Goal: Transaction & Acquisition: Purchase product/service

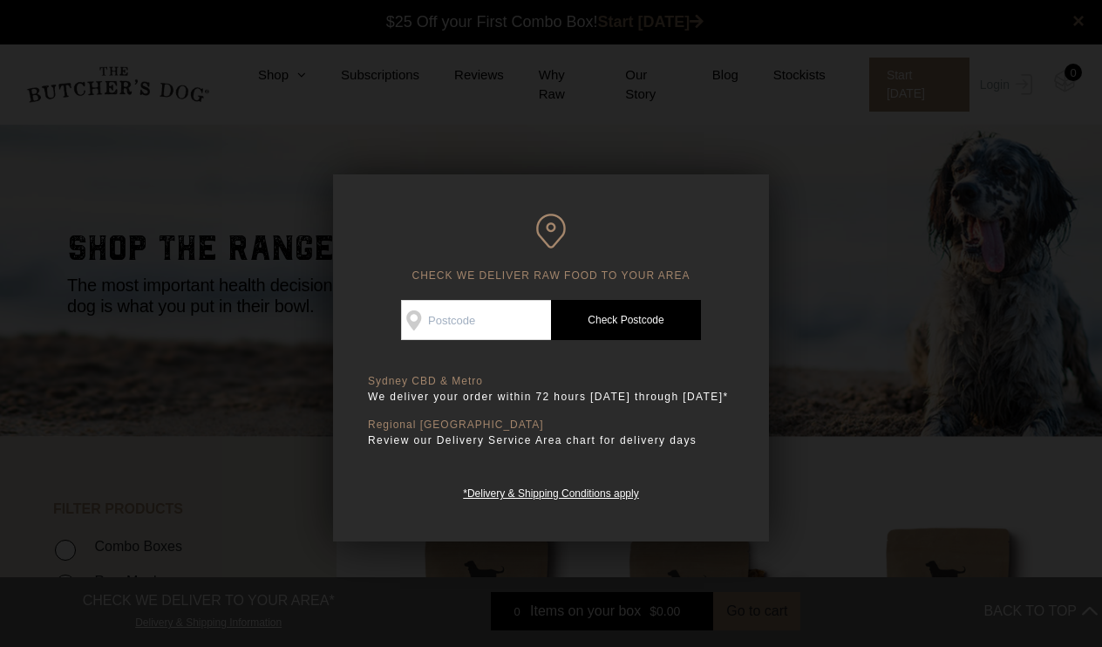
click at [492, 300] on input "Check Availability At" at bounding box center [476, 320] width 150 height 40
type input "4213"
click at [647, 319] on link "Check Postcode" at bounding box center [626, 320] width 150 height 40
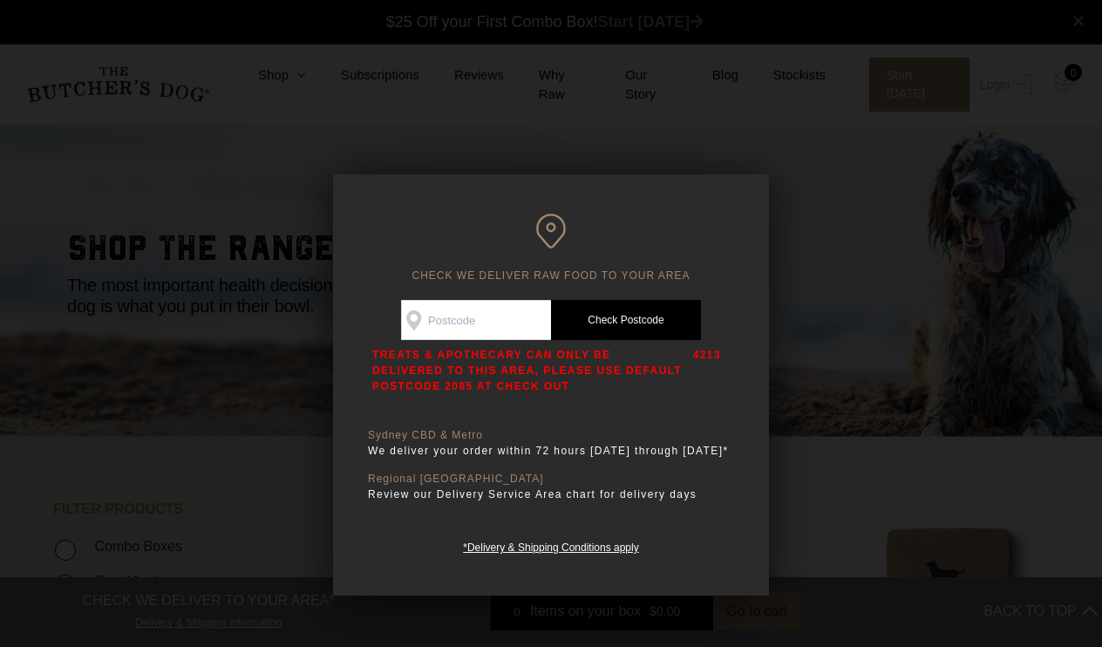
click at [623, 324] on link "Check Postcode" at bounding box center [626, 320] width 150 height 40
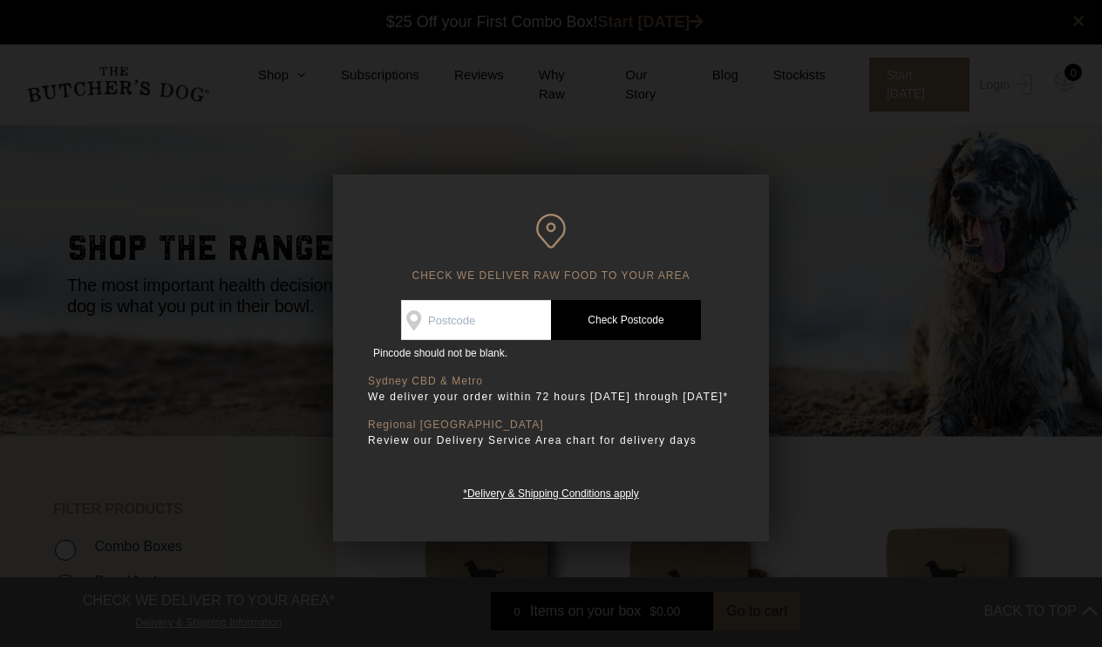
click at [496, 316] on input "Check Availability At" at bounding box center [476, 320] width 150 height 40
type input "2000"
click at [619, 317] on link "Check Postcode" at bounding box center [626, 320] width 150 height 40
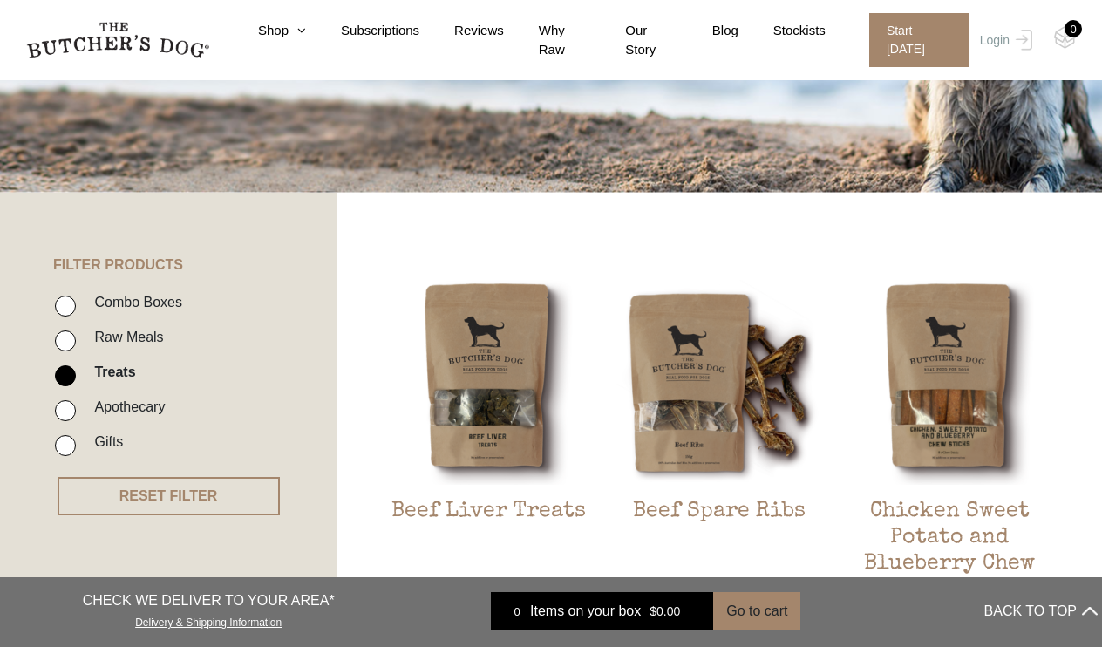
scroll to position [246, 0]
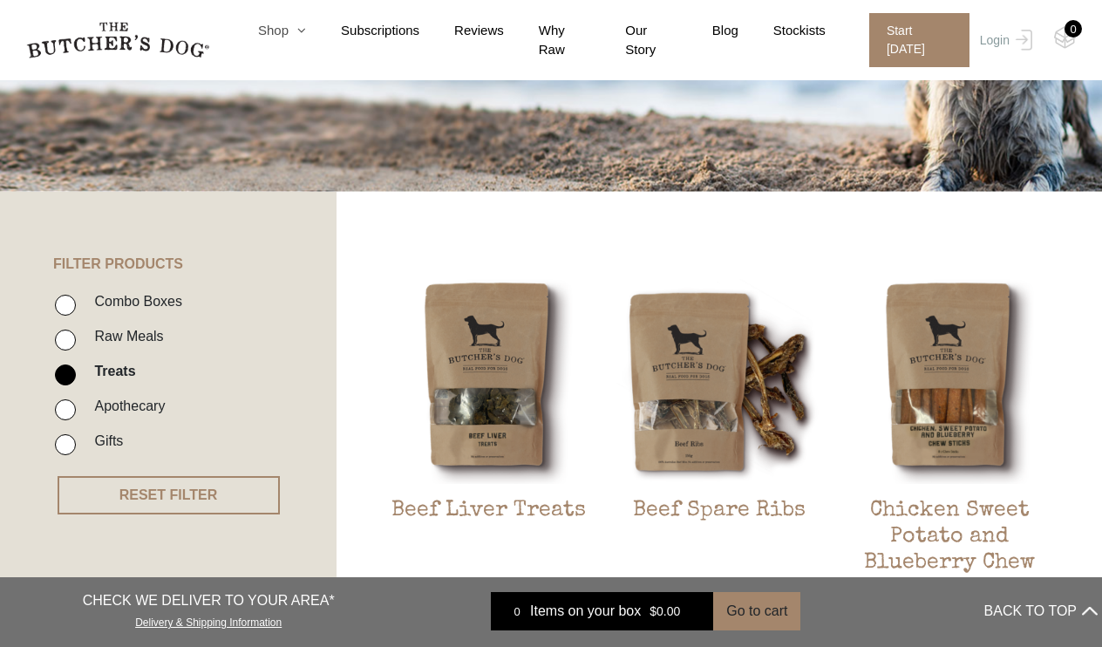
click at [294, 30] on icon at bounding box center [297, 30] width 17 height 13
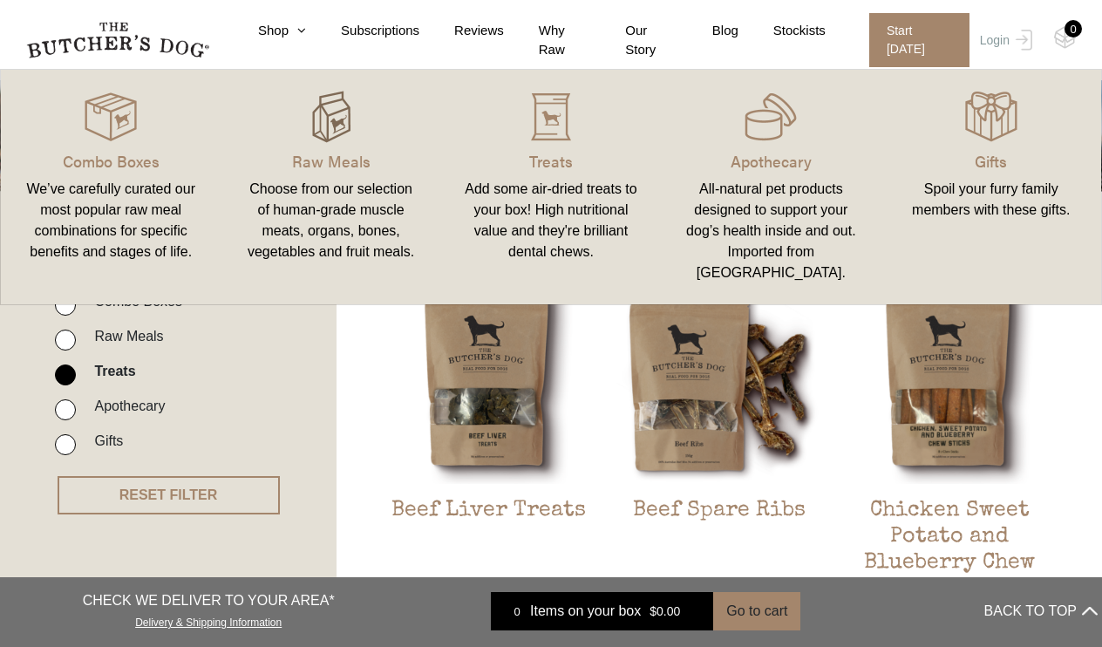
click at [312, 127] on img at bounding box center [331, 117] width 52 height 52
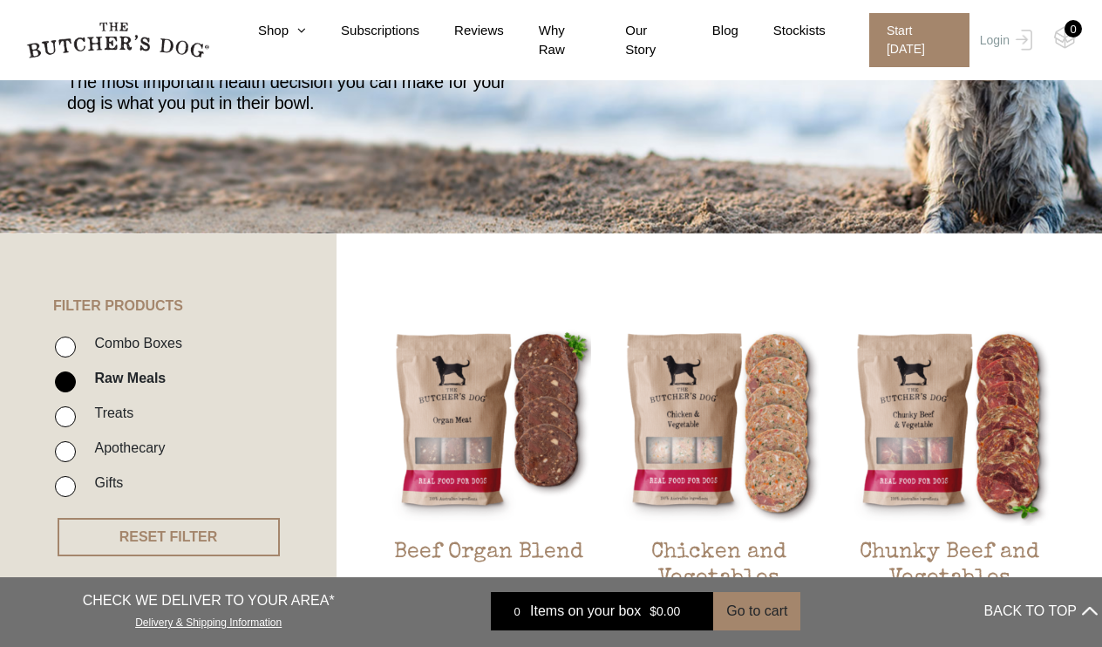
scroll to position [214, 0]
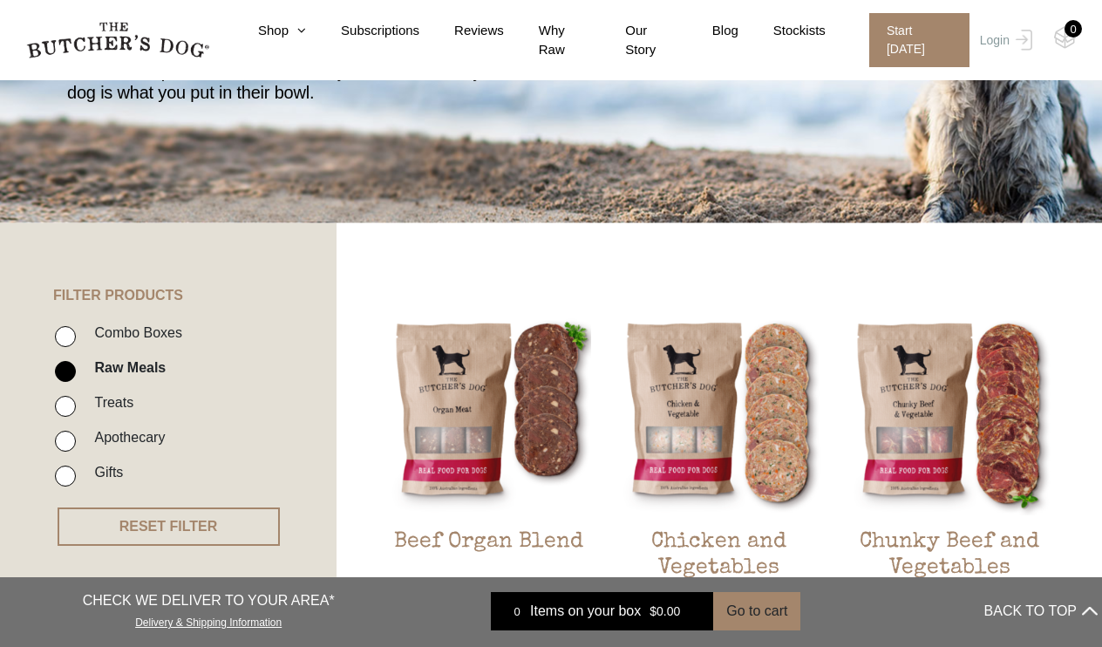
click at [65, 343] on input "Combo Boxes" at bounding box center [65, 336] width 21 height 21
checkbox input "true"
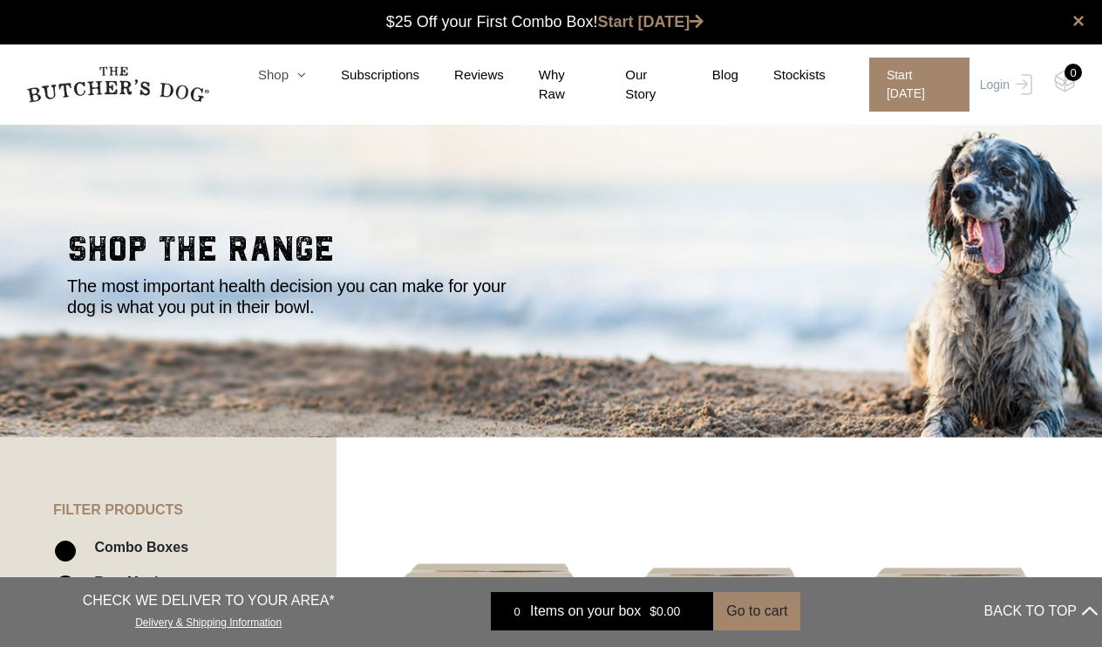
click at [295, 73] on icon at bounding box center [297, 74] width 17 height 13
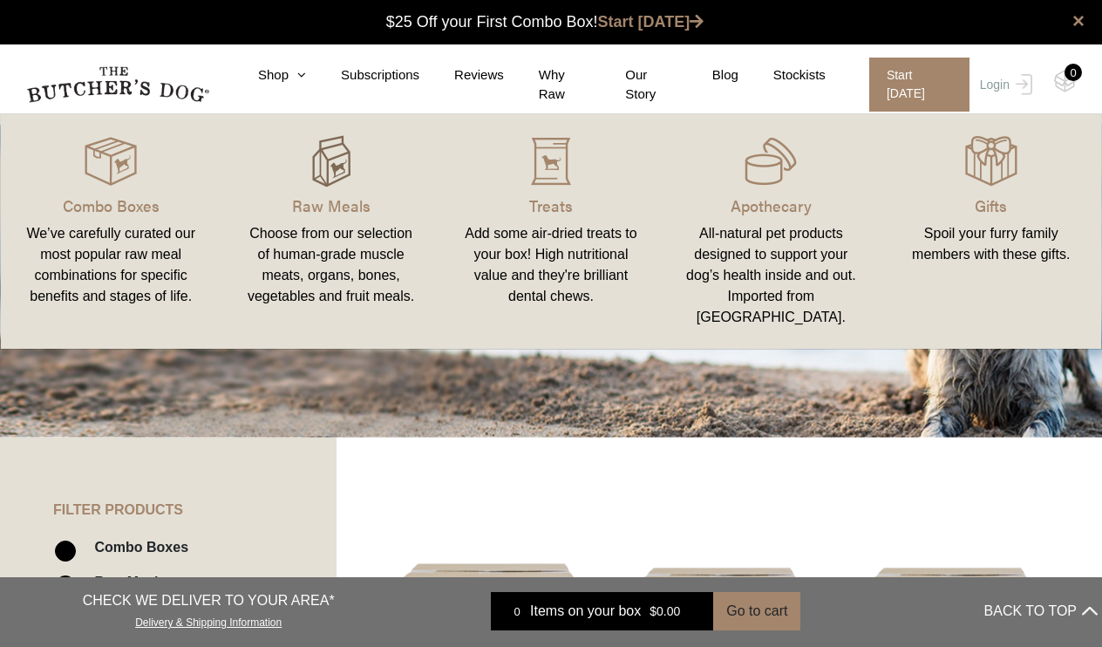
click at [323, 179] on img at bounding box center [331, 161] width 52 height 52
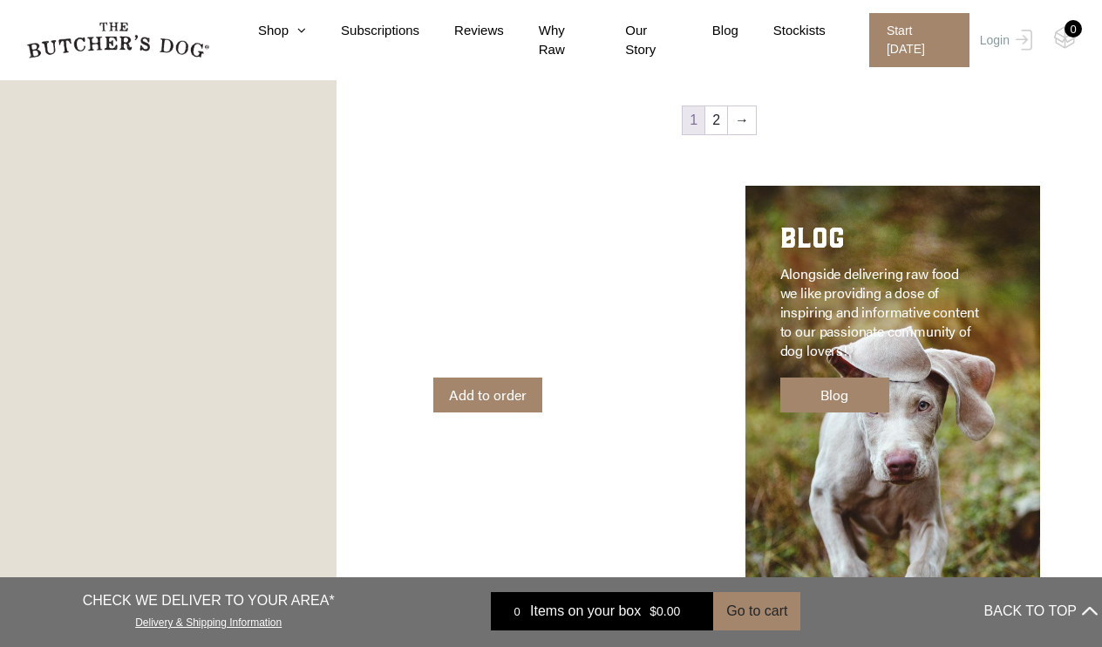
scroll to position [2459, 0]
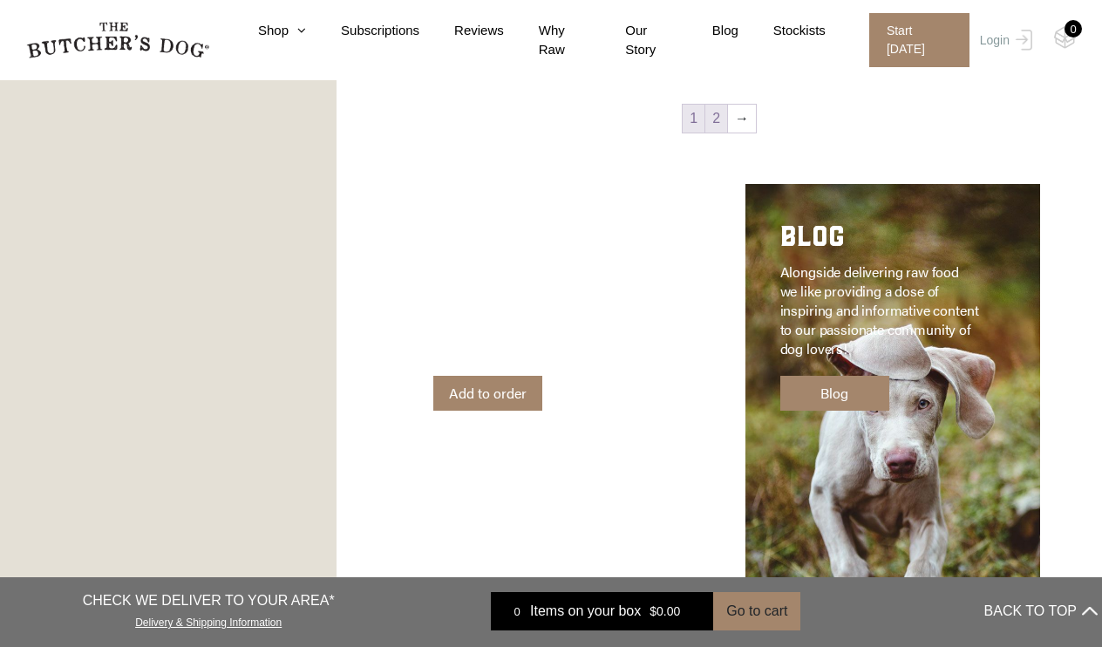
click at [723, 124] on link "2" at bounding box center [716, 119] width 22 height 28
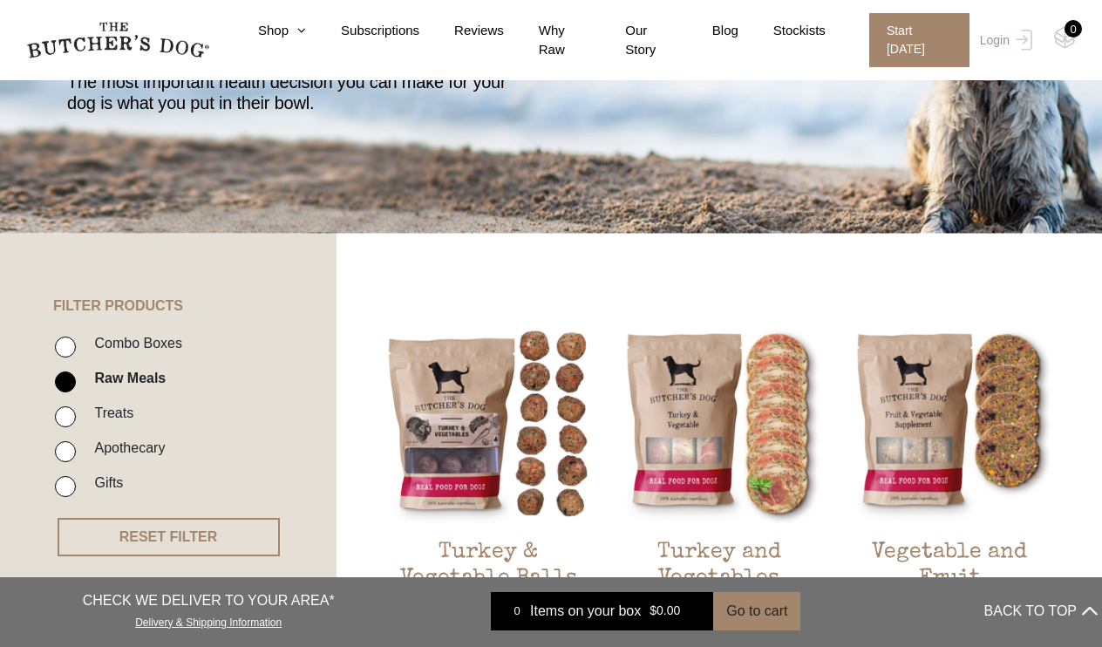
scroll to position [203, 0]
click at [146, 343] on label "Combo Boxes" at bounding box center [133, 344] width 97 height 24
click at [76, 343] on input "Combo Boxes" at bounding box center [65, 347] width 21 height 21
checkbox input "true"
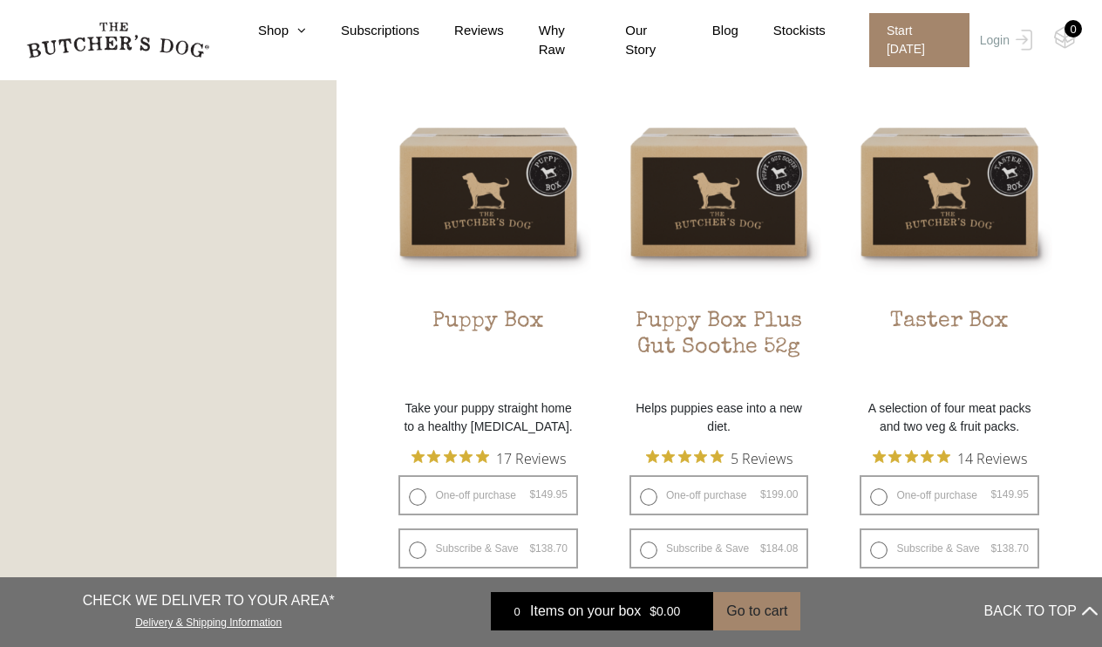
scroll to position [1021, 0]
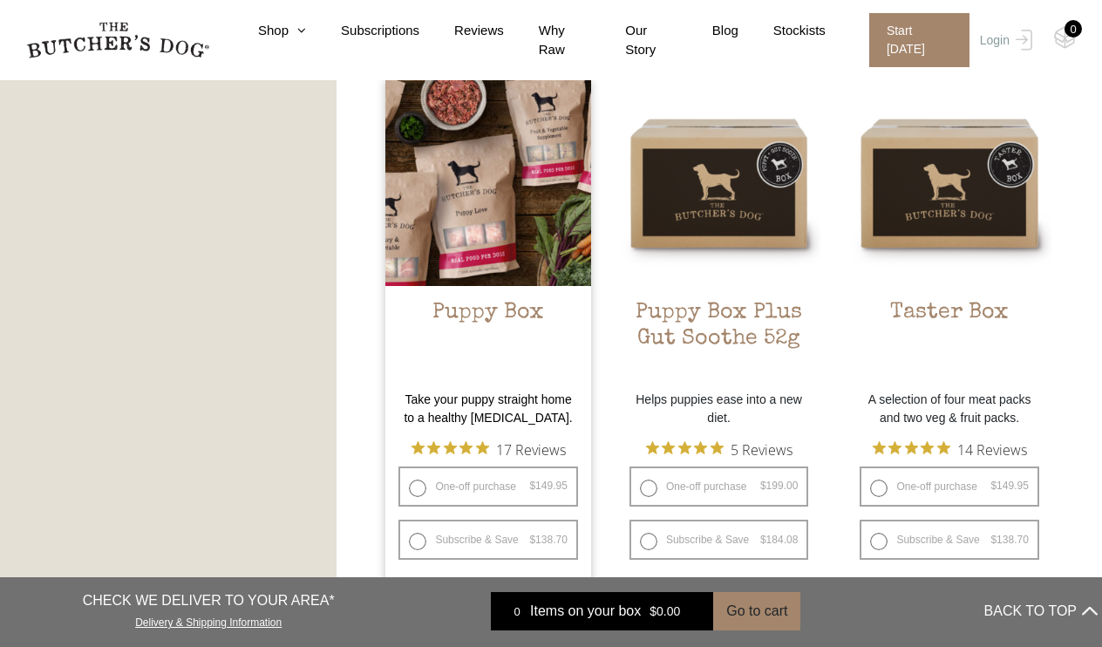
click at [464, 215] on img at bounding box center [487, 182] width 205 height 205
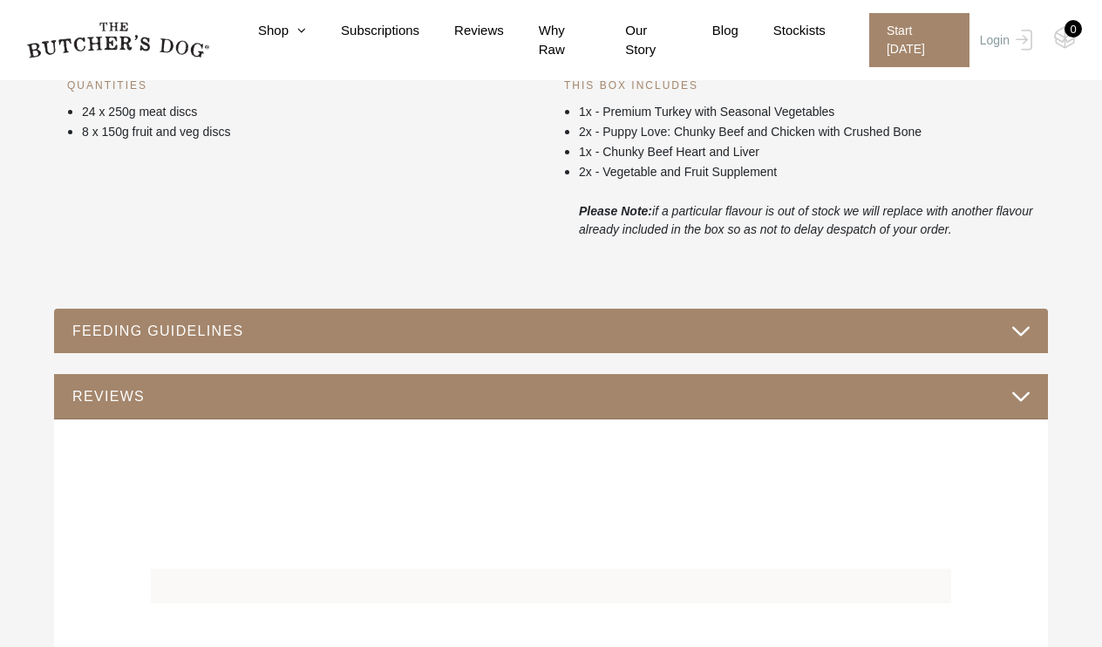
scroll to position [770, 0]
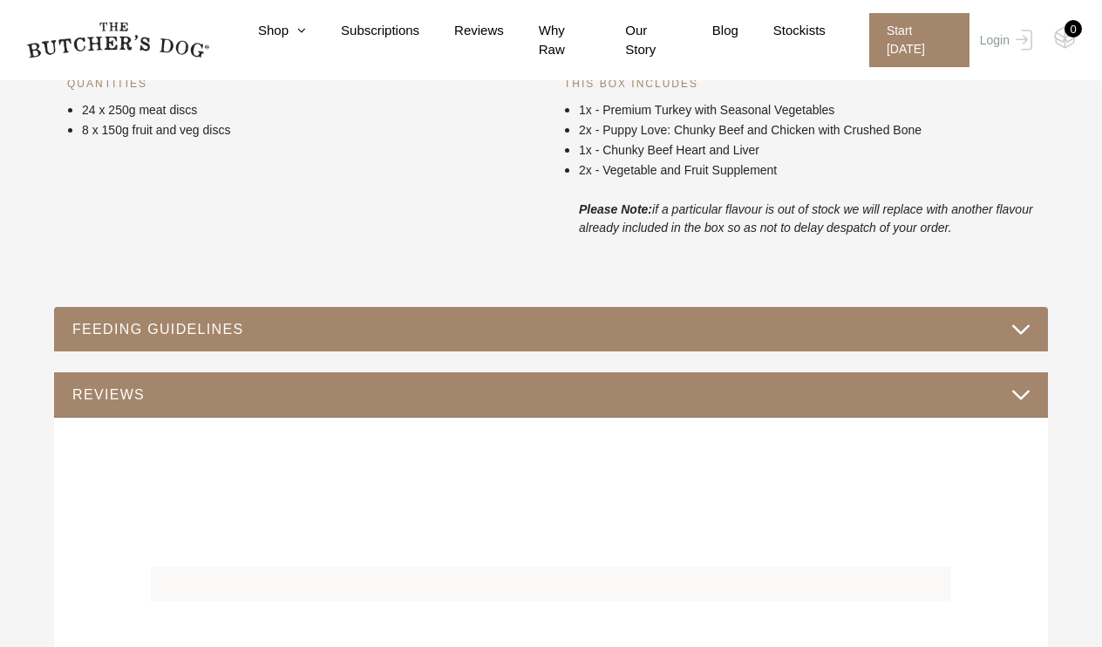
click at [1013, 333] on button "FEEDING GUIDELINES" at bounding box center [550, 329] width 959 height 24
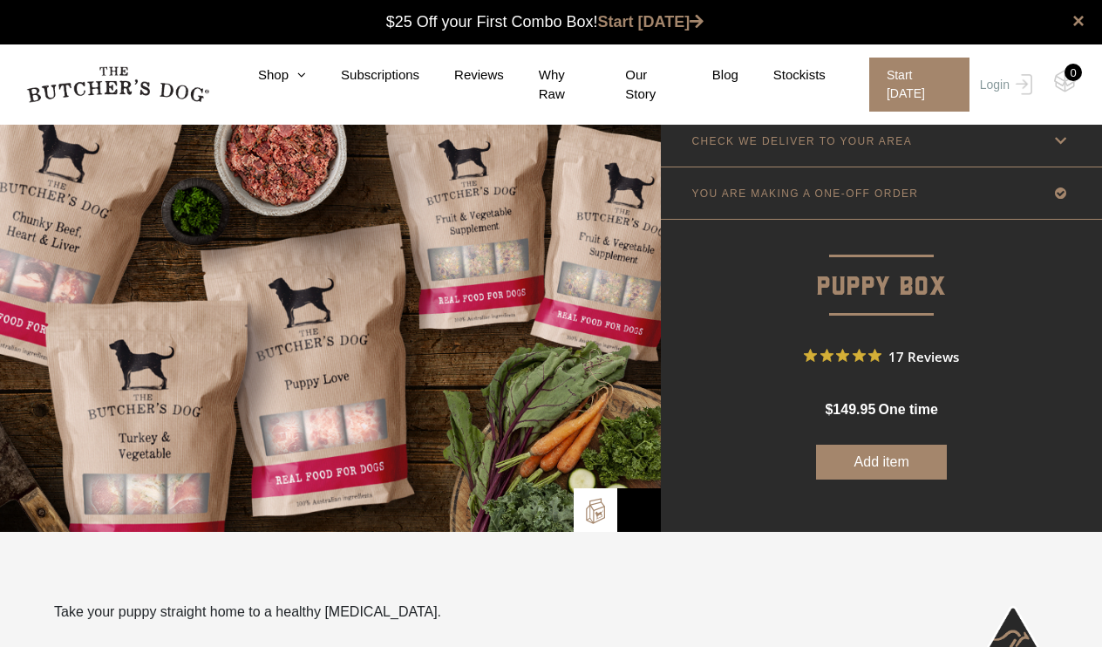
scroll to position [0, 0]
click at [552, 92] on link "Why Raw" at bounding box center [547, 84] width 87 height 39
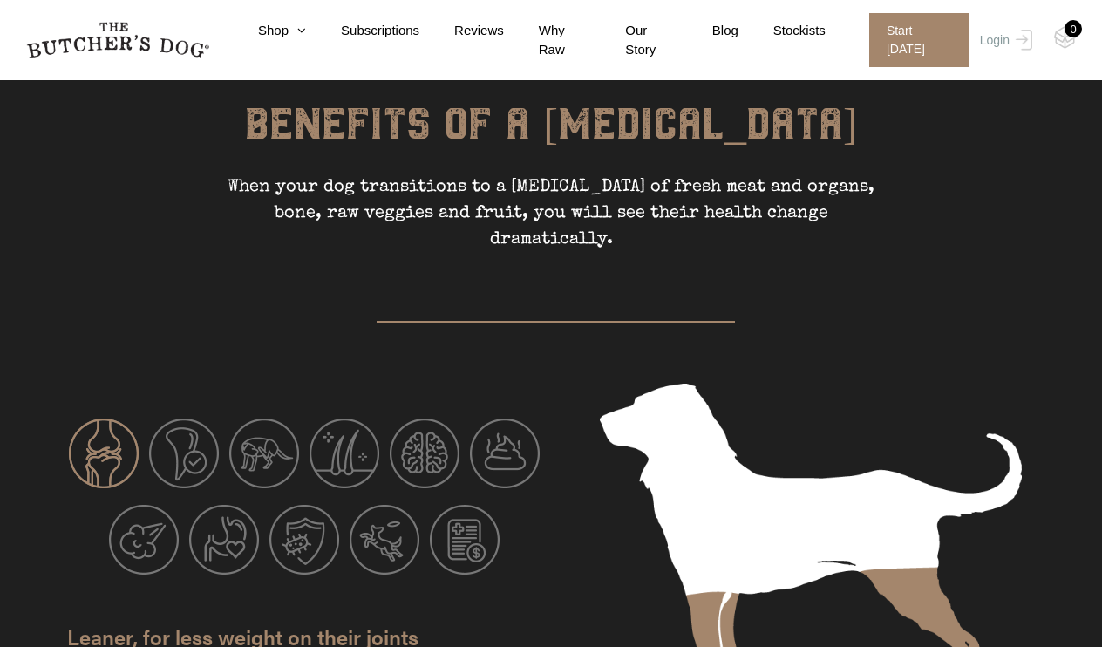
scroll to position [2190, 0]
